Goal: Information Seeking & Learning: Learn about a topic

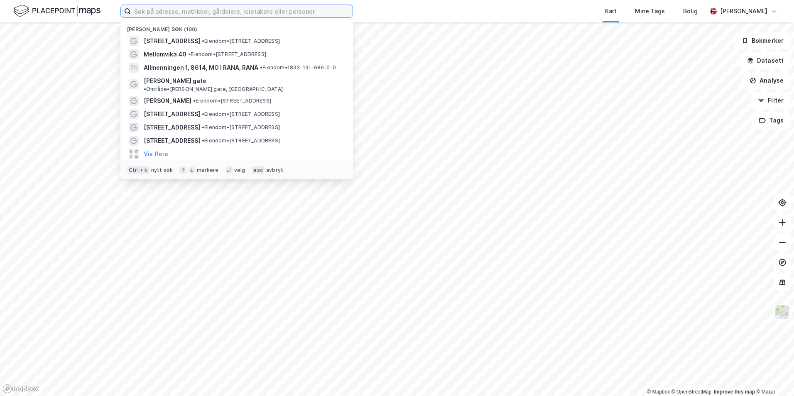
click at [192, 17] on input at bounding box center [242, 11] width 222 height 12
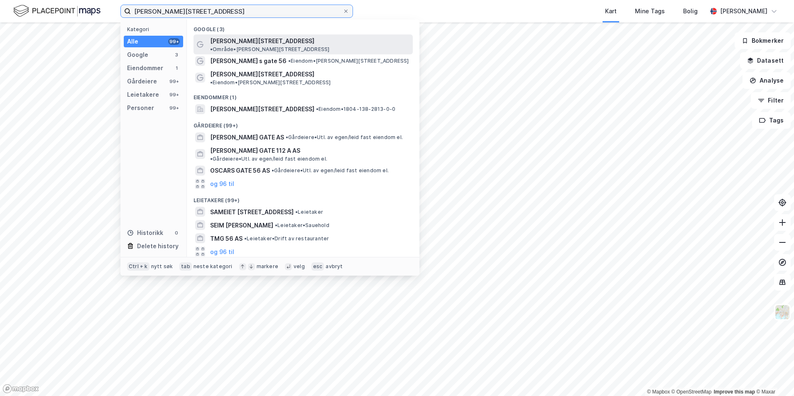
type input "[PERSON_NAME][STREET_ADDRESS]"
click at [228, 42] on span "[PERSON_NAME][STREET_ADDRESS]" at bounding box center [262, 41] width 104 height 10
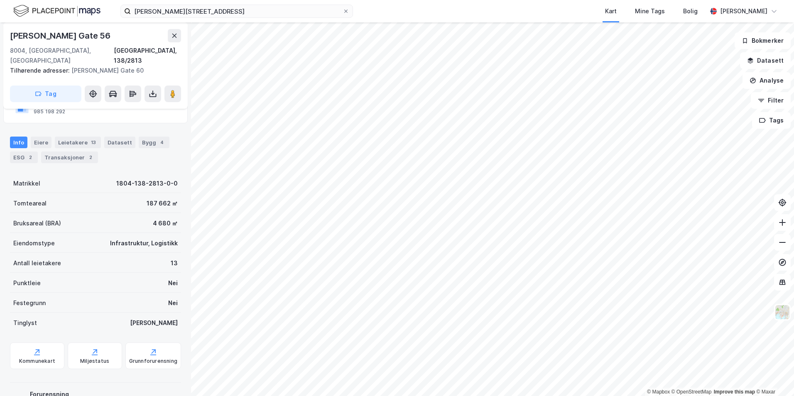
scroll to position [83, 0]
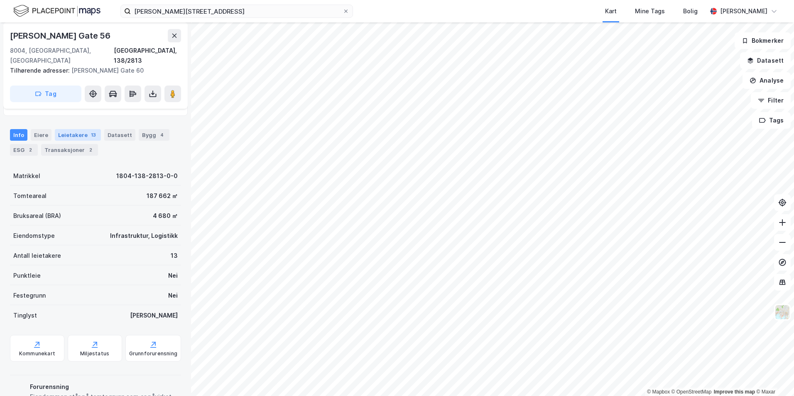
click at [78, 129] on div "Leietakere 13" at bounding box center [78, 135] width 46 height 12
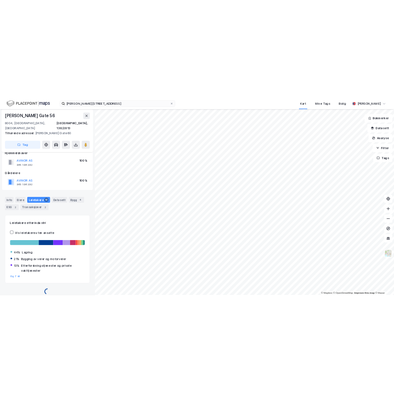
scroll to position [83, 0]
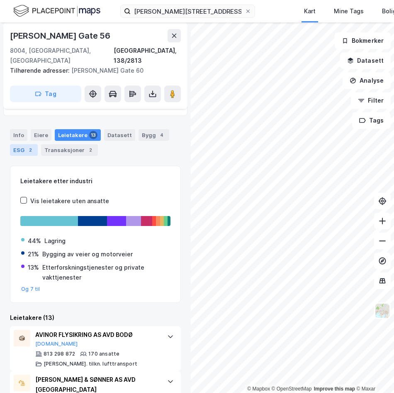
click at [23, 144] on div "ESG 2" at bounding box center [24, 150] width 28 height 12
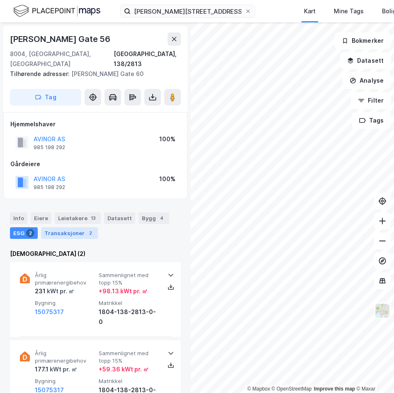
click at [63, 227] on div "Transaksjoner 2" at bounding box center [69, 233] width 57 height 12
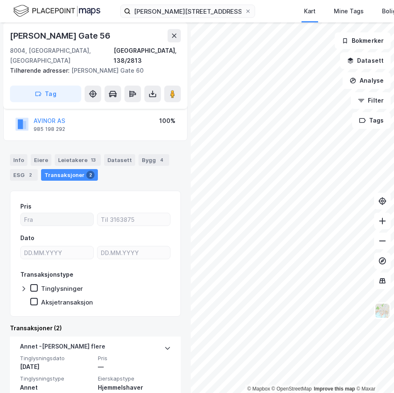
scroll to position [165, 0]
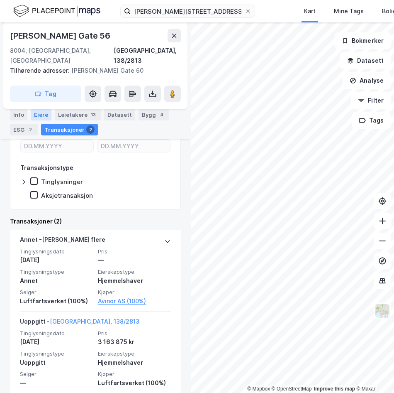
click at [34, 113] on div "Eiere" at bounding box center [41, 115] width 21 height 12
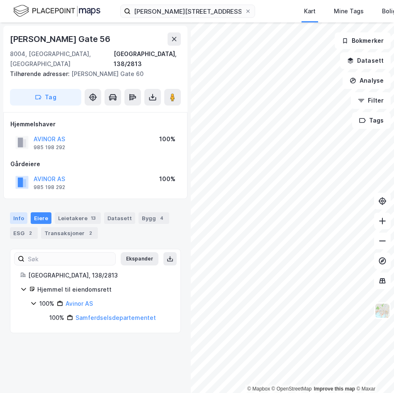
click at [14, 212] on div "Info" at bounding box center [18, 218] width 17 height 12
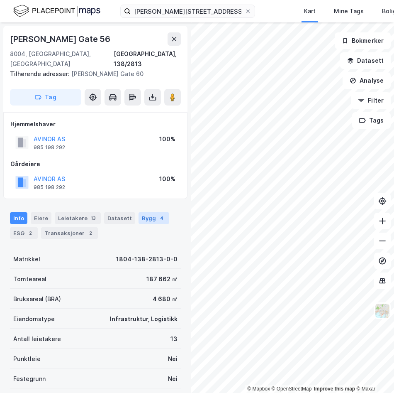
click at [148, 212] on div "Bygg 4" at bounding box center [154, 218] width 31 height 12
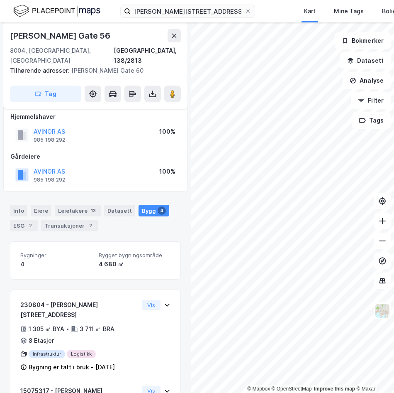
scroll to position [7, 0]
click at [112, 205] on div "Datasett" at bounding box center [119, 211] width 31 height 12
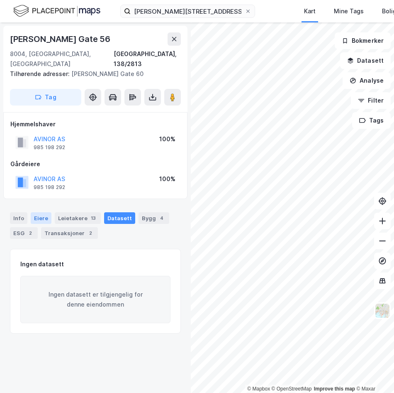
click at [34, 212] on div "Eiere" at bounding box center [41, 218] width 21 height 12
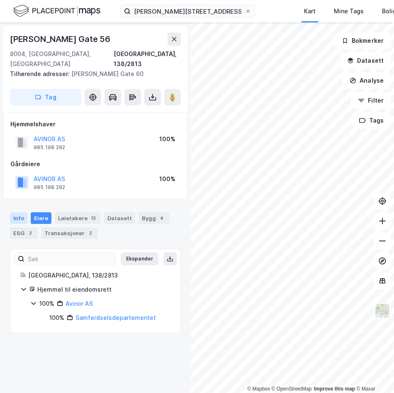
click at [23, 212] on div "Info" at bounding box center [18, 218] width 17 height 12
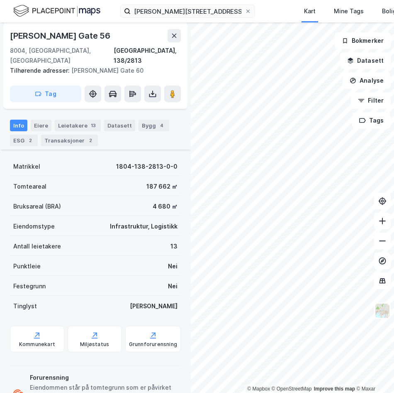
scroll to position [122, 0]
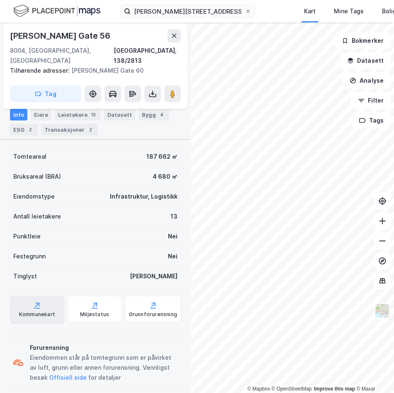
click at [36, 311] on div "Kommunekart" at bounding box center [37, 314] width 36 height 7
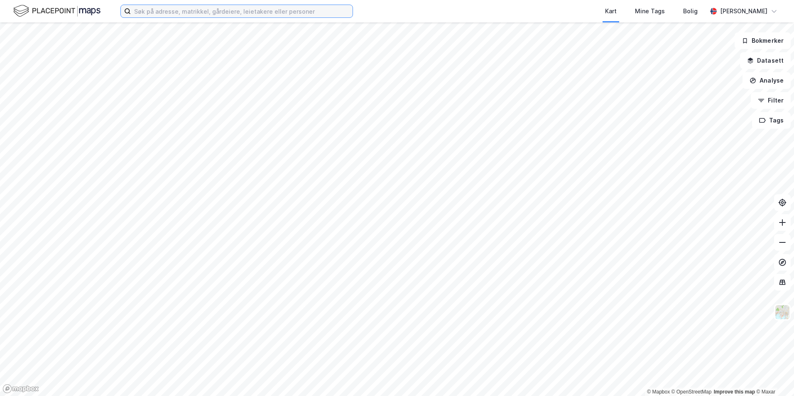
click at [188, 9] on input at bounding box center [242, 11] width 222 height 12
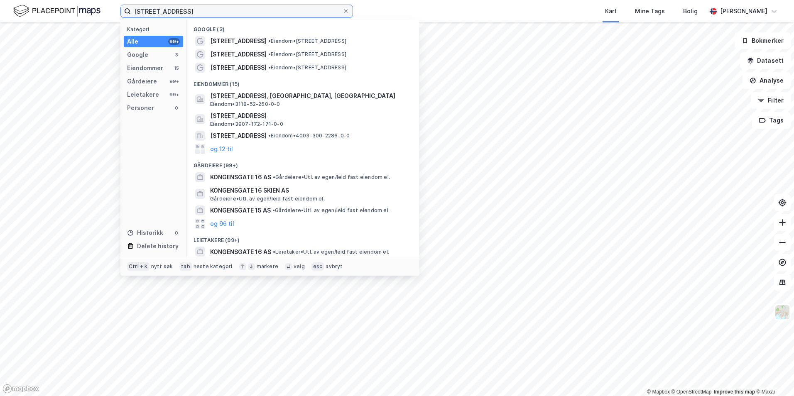
click at [230, 11] on input "[STREET_ADDRESS]" at bounding box center [237, 11] width 212 height 12
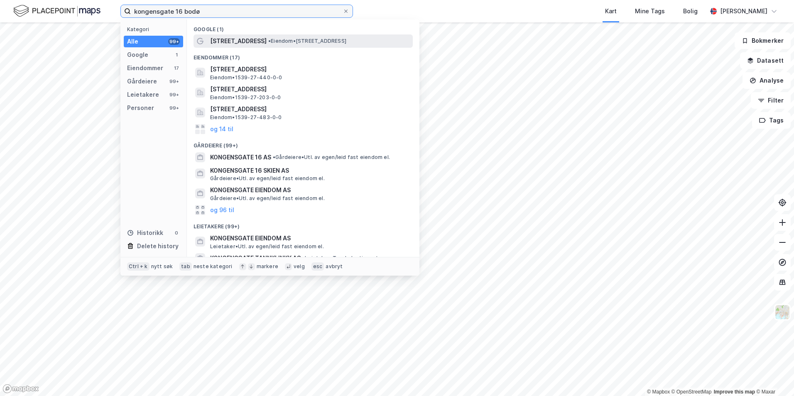
type input "kongensgate 16 bodø"
click at [246, 42] on span "[STREET_ADDRESS]" at bounding box center [238, 41] width 56 height 10
